Goal: Task Accomplishment & Management: Use online tool/utility

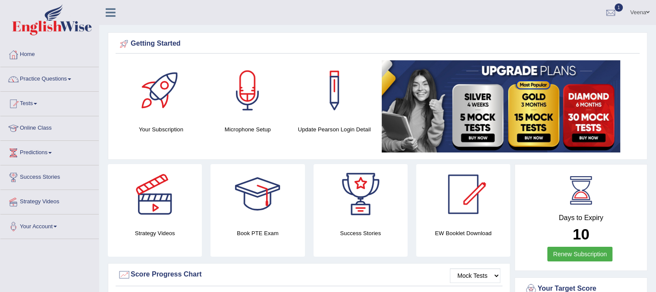
scroll to position [1, 0]
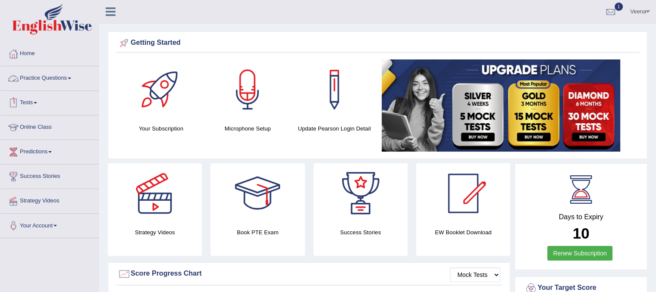
click at [72, 80] on link "Practice Questions" at bounding box center [49, 77] width 98 height 22
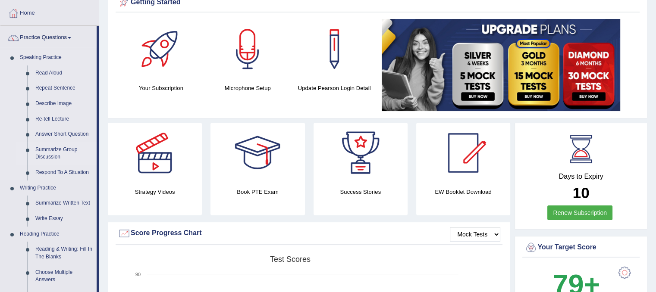
scroll to position [41, 0]
click at [49, 200] on link "Summarize Written Text" at bounding box center [63, 204] width 65 height 16
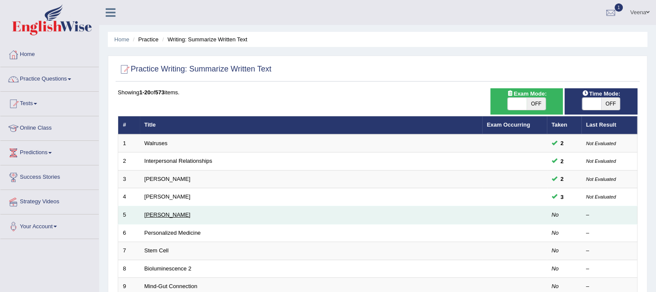
click at [161, 215] on link "[PERSON_NAME]" at bounding box center [167, 215] width 46 height 6
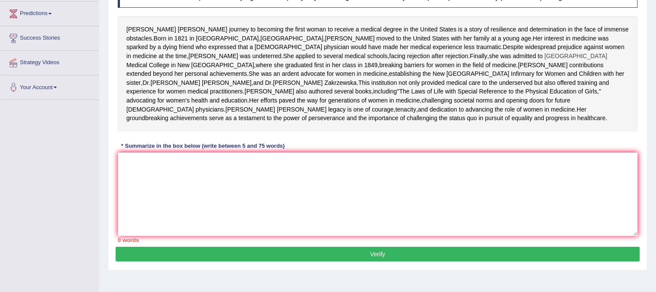
scroll to position [140, 0]
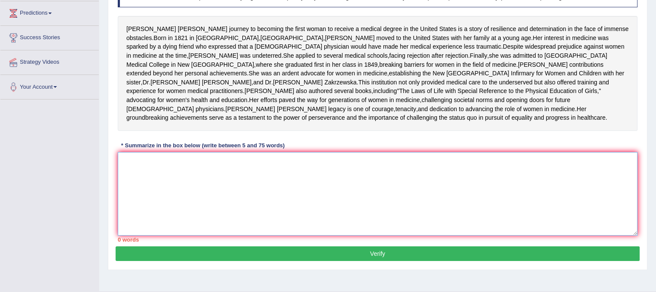
click at [124, 208] on textarea at bounding box center [378, 194] width 520 height 84
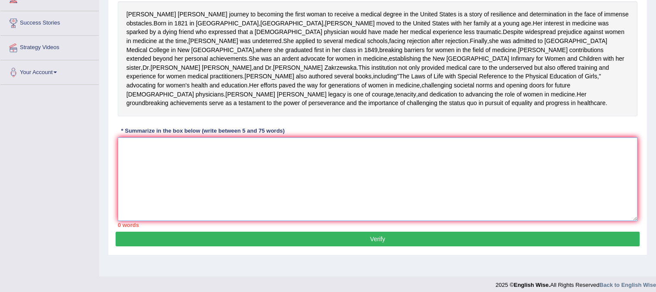
scroll to position [154, 0]
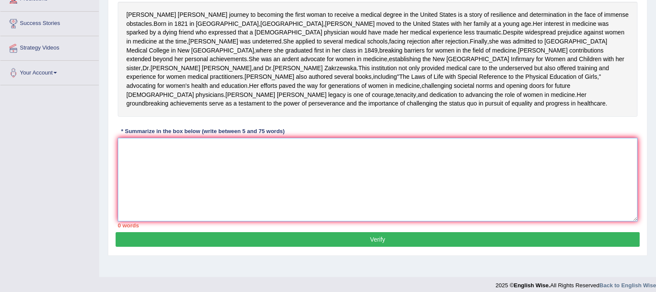
click at [131, 194] on textarea at bounding box center [378, 180] width 520 height 84
type textarea "B"
type textarea "b"
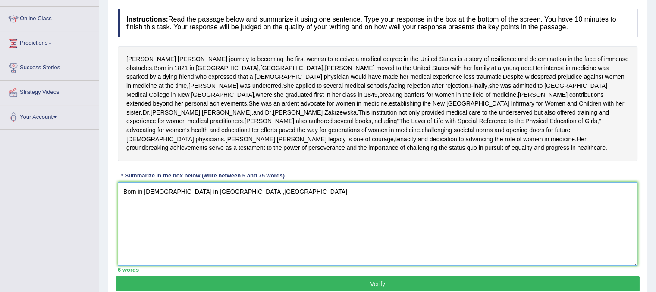
scroll to position [110, 0]
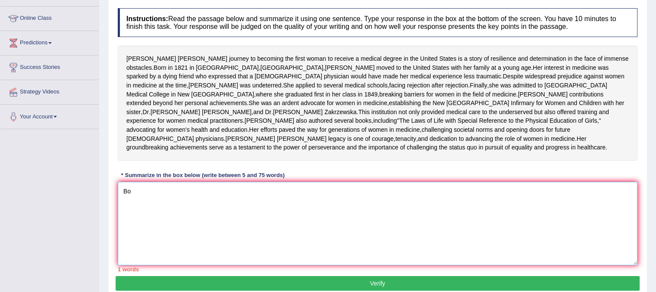
type textarea "B"
type textarea "t"
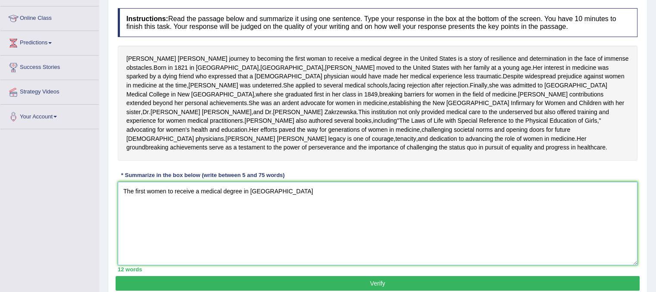
type textarea "The first women to receive a medical degree in the United States"
